Goal: Information Seeking & Learning: Learn about a topic

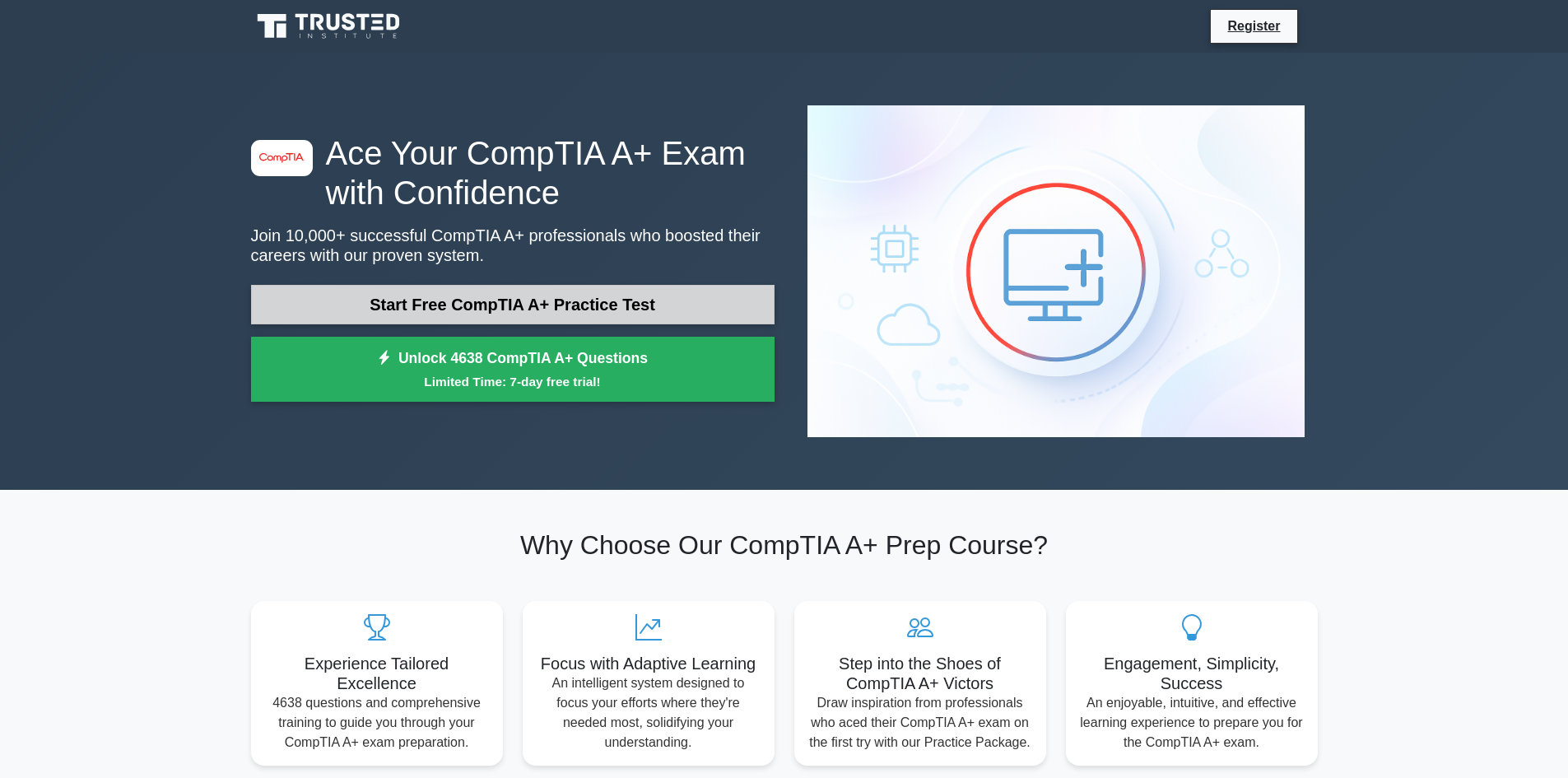
click at [528, 285] on link "Start Free CompTIA A+ Practice Test" at bounding box center [512, 305] width 523 height 40
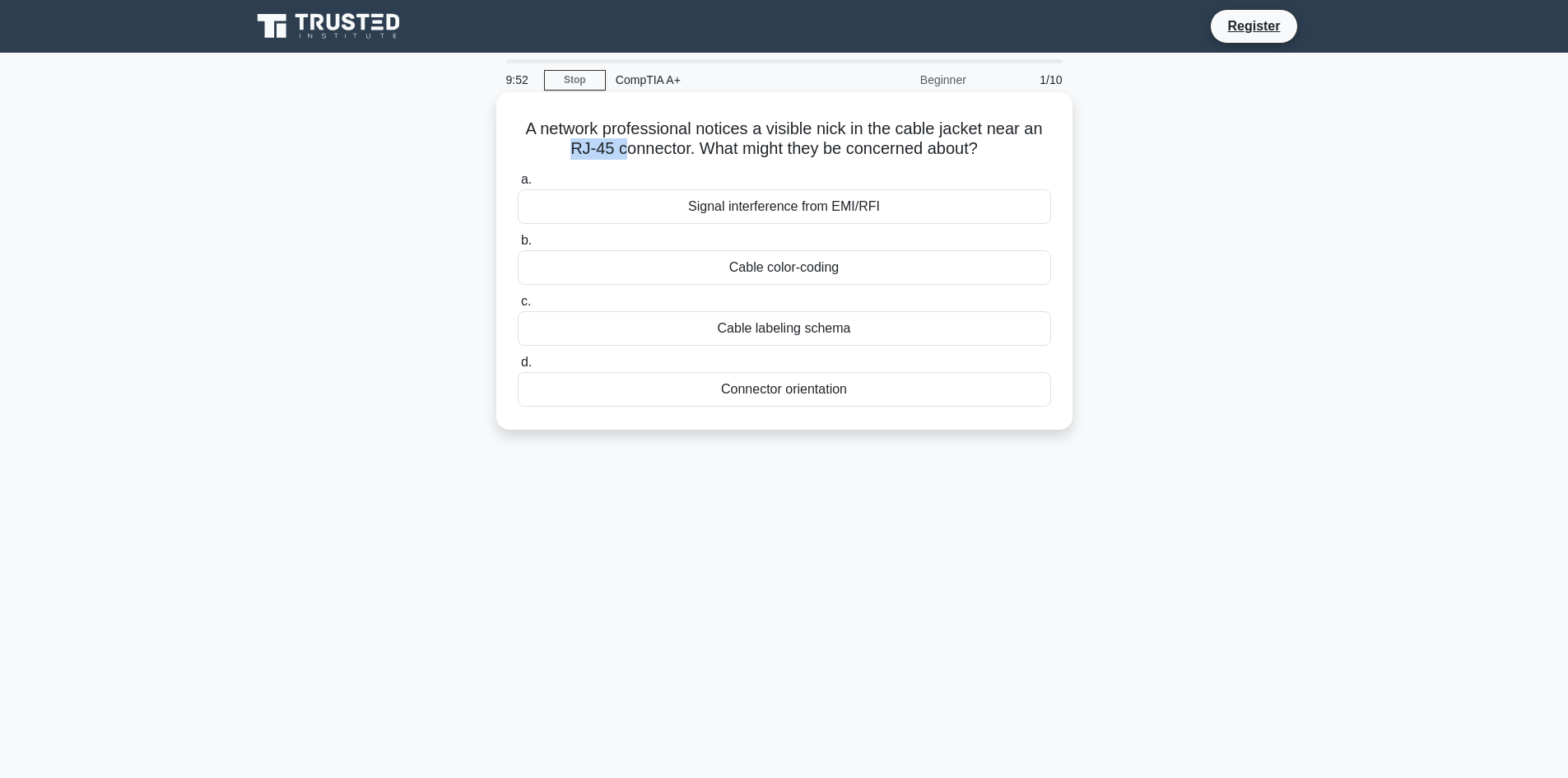
drag, startPoint x: 559, startPoint y: 157, endPoint x: 618, endPoint y: 153, distance: 59.1
click at [621, 154] on h5 "A network professional notices a visible nick in the cable jacket near an RJ-45…" at bounding box center [784, 139] width 537 height 42
click at [458, 286] on div "A network professional notices a visible nick in the cable jacket near an RJ-45…" at bounding box center [784, 275] width 1087 height 357
drag, startPoint x: 521, startPoint y: 119, endPoint x: 994, endPoint y: 153, distance: 474.2
click at [994, 153] on h5 "A network professional notices a visible nick in the cable jacket near an RJ-45…" at bounding box center [784, 139] width 537 height 42
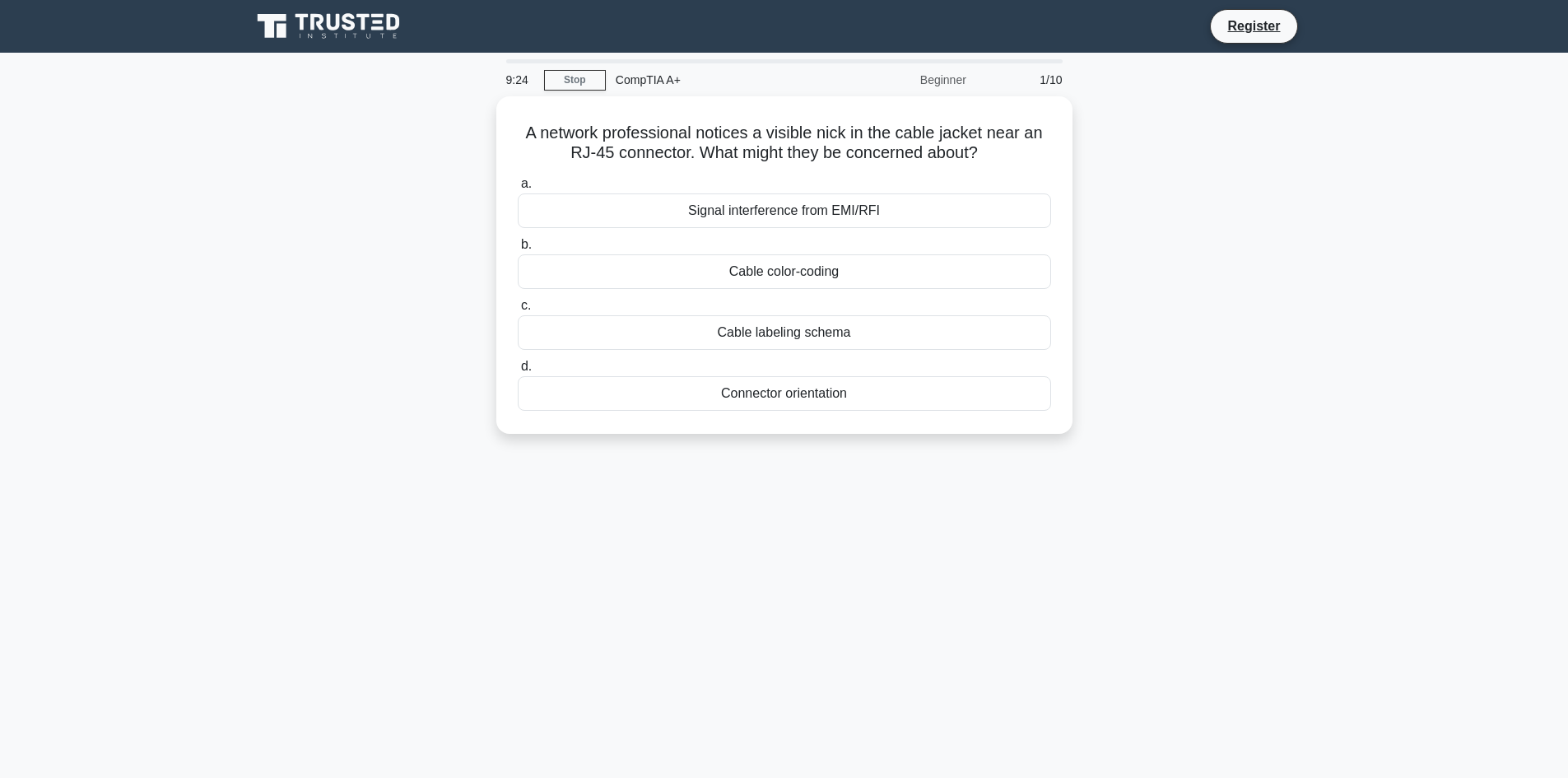
click at [313, 298] on div "A network professional notices a visible nick in the cable jacket near an RJ-45…" at bounding box center [784, 275] width 1087 height 357
